Goal: Task Accomplishment & Management: Manage account settings

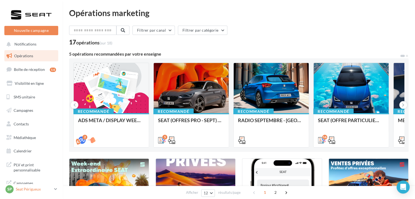
click at [36, 188] on p "Seat Périgueux" at bounding box center [34, 188] width 36 height 5
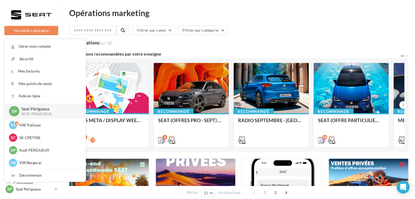
click at [180, 42] on div "17 opérations (sur 18)" at bounding box center [239, 42] width 340 height 7
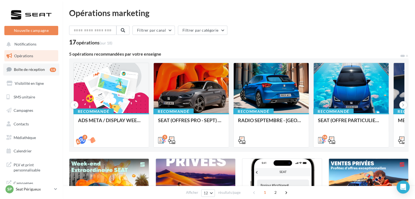
click at [38, 70] on span "Boîte de réception" at bounding box center [29, 69] width 31 height 5
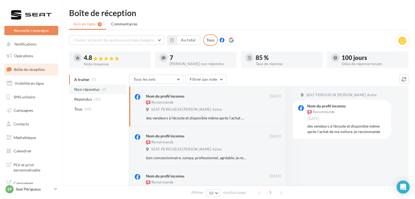
click at [100, 91] on li "Non répondus (7)" at bounding box center [98, 89] width 58 height 10
click at [44, 192] on div "SP Seat Périgueux SEAT-PERIGUEUX" at bounding box center [28, 189] width 47 height 8
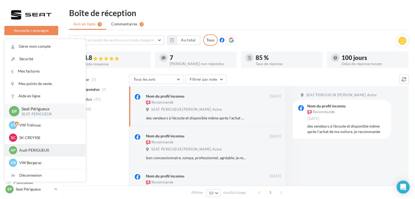
click at [56, 147] on div "AP Audi PERIGUEUX audi-peri-pau" at bounding box center [45, 150] width 72 height 8
